Goal: Information Seeking & Learning: Learn about a topic

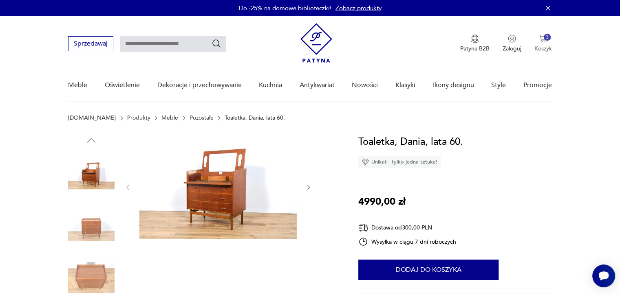
click at [542, 40] on img "button" at bounding box center [543, 39] width 8 height 8
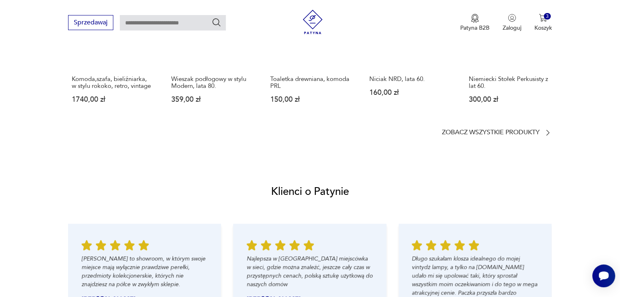
scroll to position [734, 0]
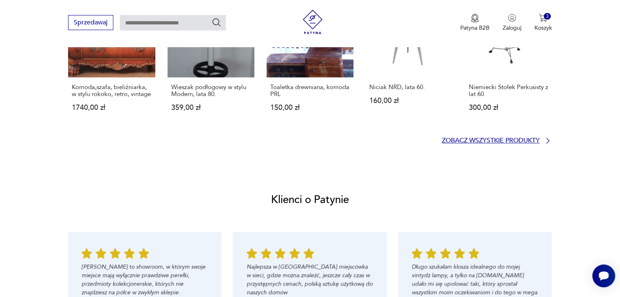
click at [480, 143] on p "Zobacz wszystkie produkty" at bounding box center [491, 140] width 98 height 5
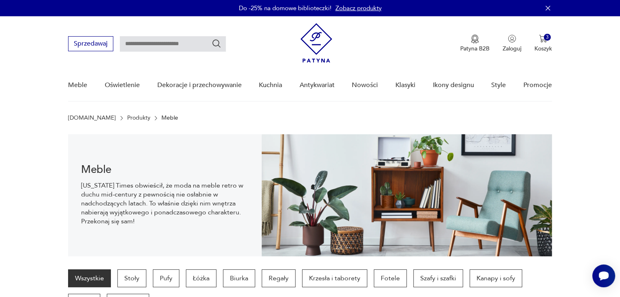
click at [145, 44] on input "text" at bounding box center [173, 43] width 106 height 15
type input "********"
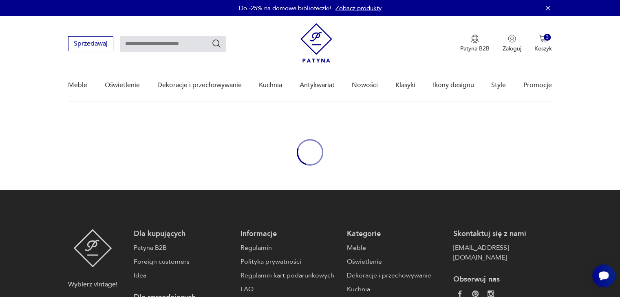
type input "********"
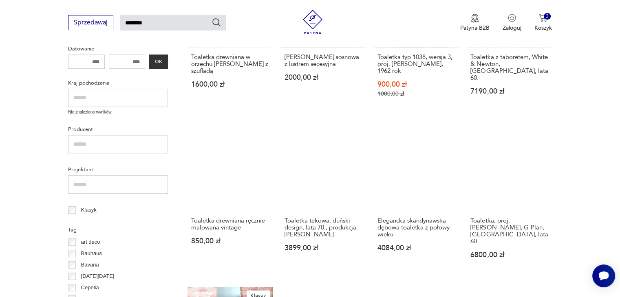
scroll to position [363, 0]
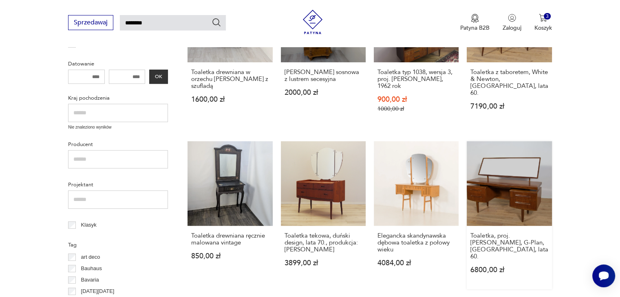
click at [517, 176] on link "Toaletka, proj. [PERSON_NAME], G-Plan, [GEOGRAPHIC_DATA], lata 60. 6800,00 zł" at bounding box center [509, 215] width 85 height 148
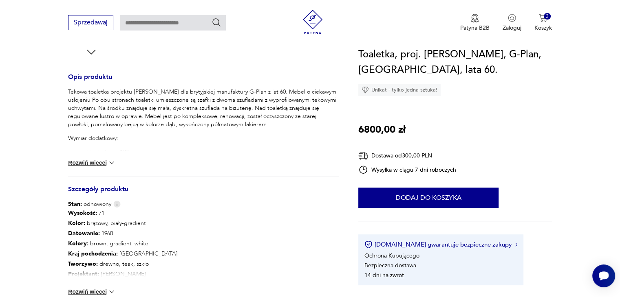
scroll to position [376, 0]
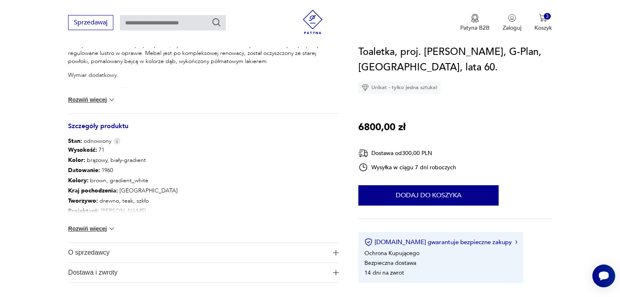
click at [97, 230] on button "Rozwiń więcej" at bounding box center [91, 229] width 47 height 8
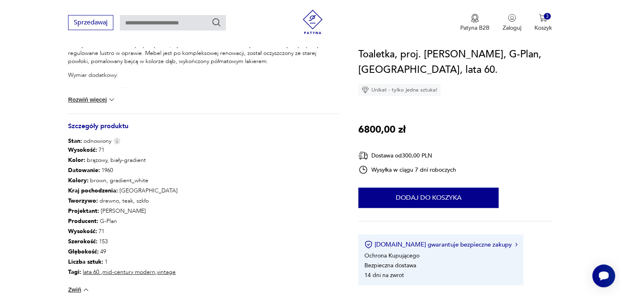
type input "********"
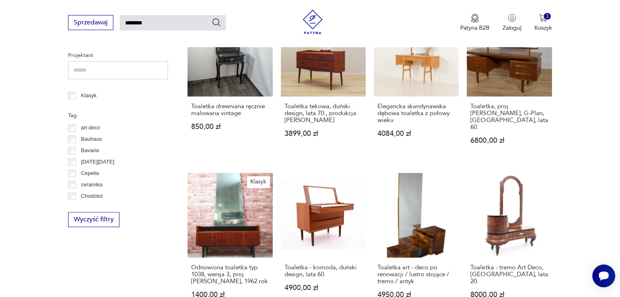
scroll to position [494, 0]
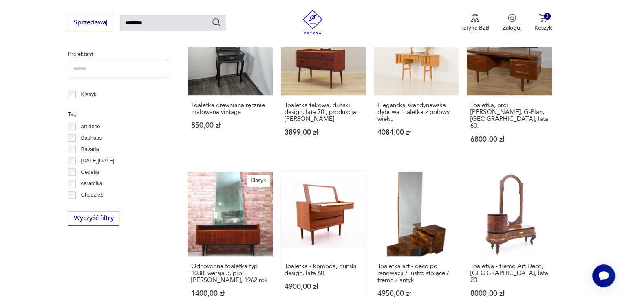
click at [322, 194] on link "Toaletka - komoda, duński design, lata 60. 4900,00 zł" at bounding box center [323, 242] width 85 height 141
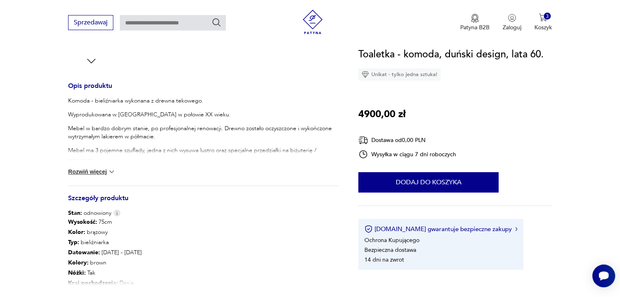
scroll to position [315, 0]
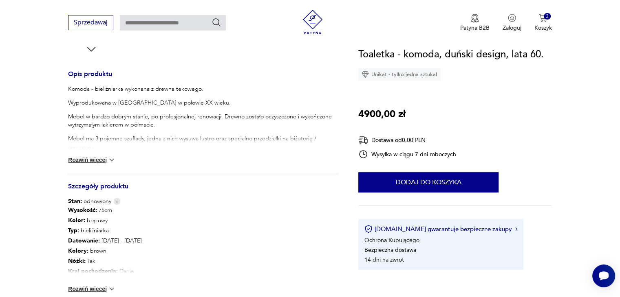
click at [85, 289] on button "Rozwiń więcej" at bounding box center [91, 289] width 47 height 8
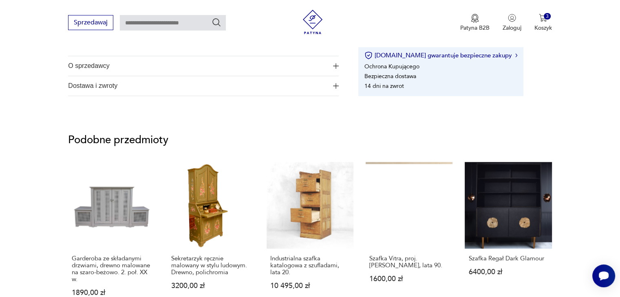
scroll to position [632, 0]
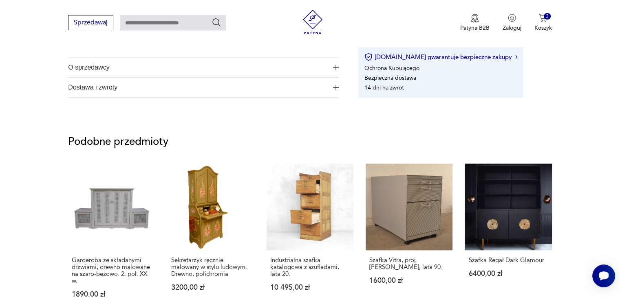
type input "********"
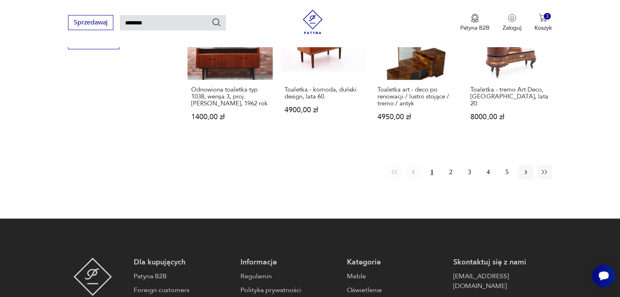
scroll to position [674, 0]
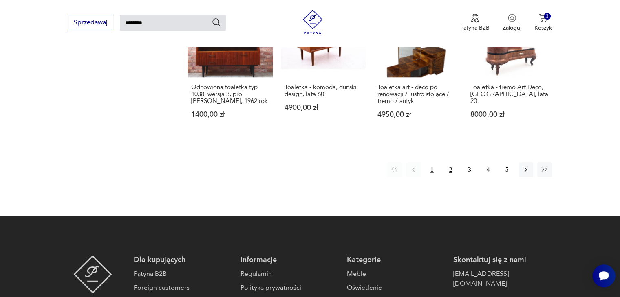
click at [451, 163] on button "2" at bounding box center [450, 170] width 15 height 15
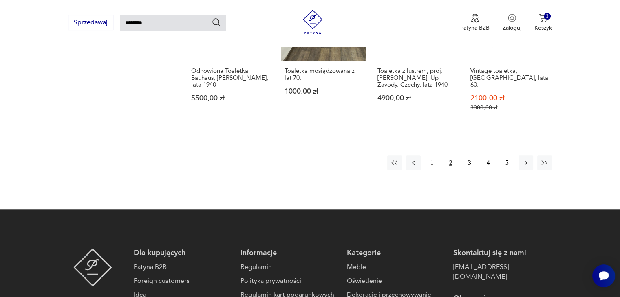
scroll to position [713, 0]
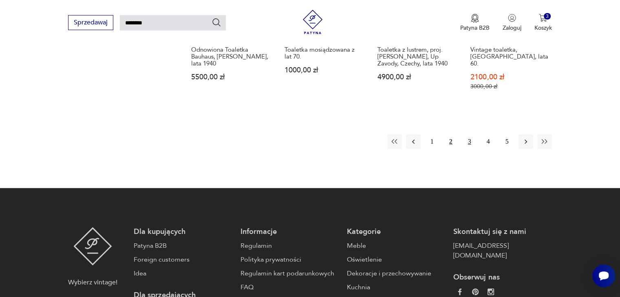
click at [469, 134] on button "3" at bounding box center [469, 141] width 15 height 15
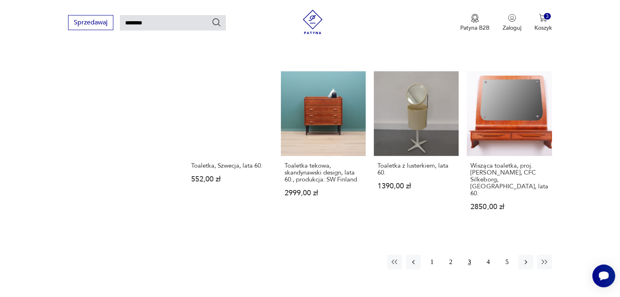
scroll to position [599, 0]
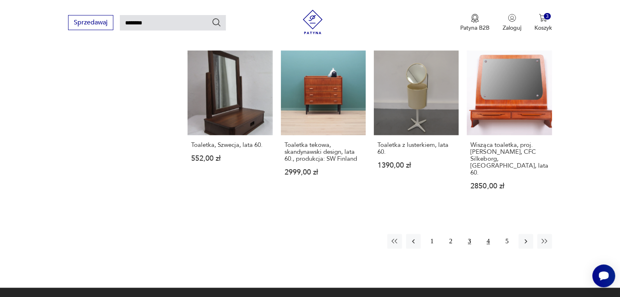
click at [486, 234] on button "4" at bounding box center [488, 241] width 15 height 15
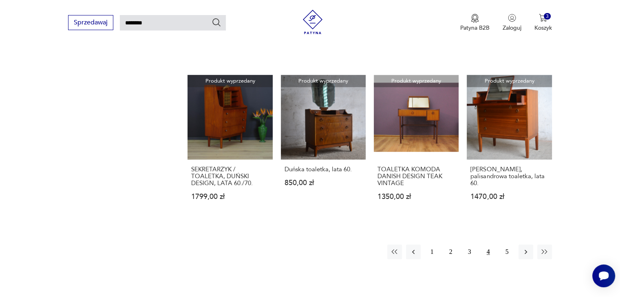
scroll to position [574, 0]
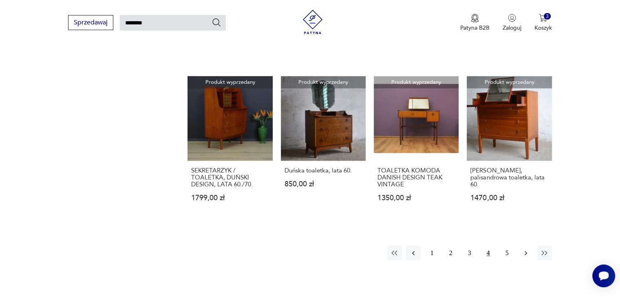
click at [522, 249] on icon "button" at bounding box center [526, 253] width 8 height 8
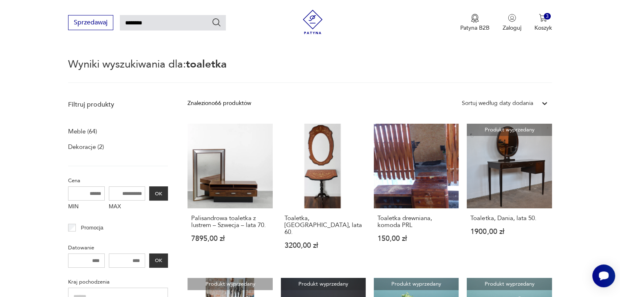
scroll to position [29, 0]
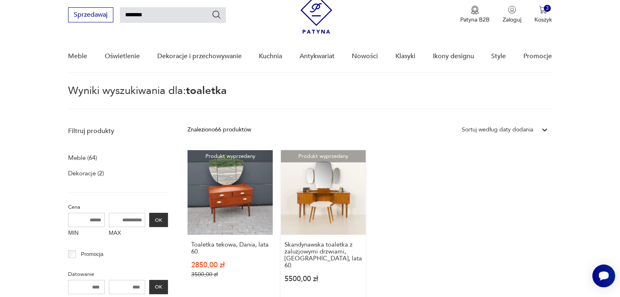
click at [324, 187] on link "Produkt wyprzedany Skandynawska toaletka z żaluzjowymi drzwiami, [GEOGRAPHIC_DA…" at bounding box center [323, 224] width 85 height 148
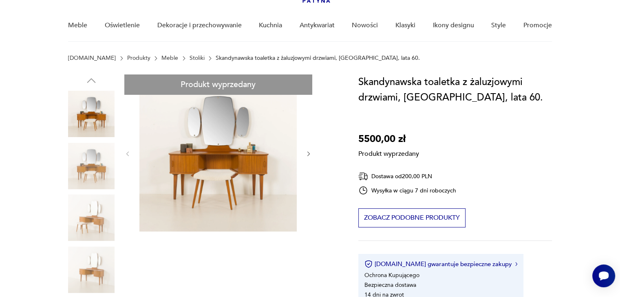
scroll to position [65, 0]
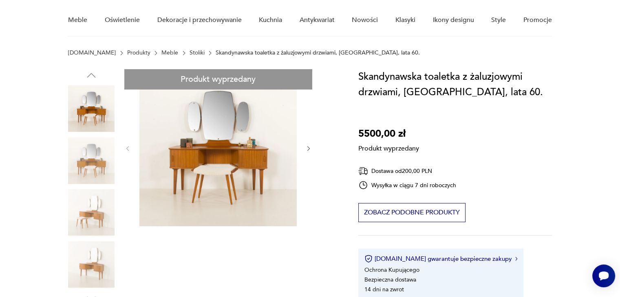
type input "********"
